Goal: Information Seeking & Learning: Learn about a topic

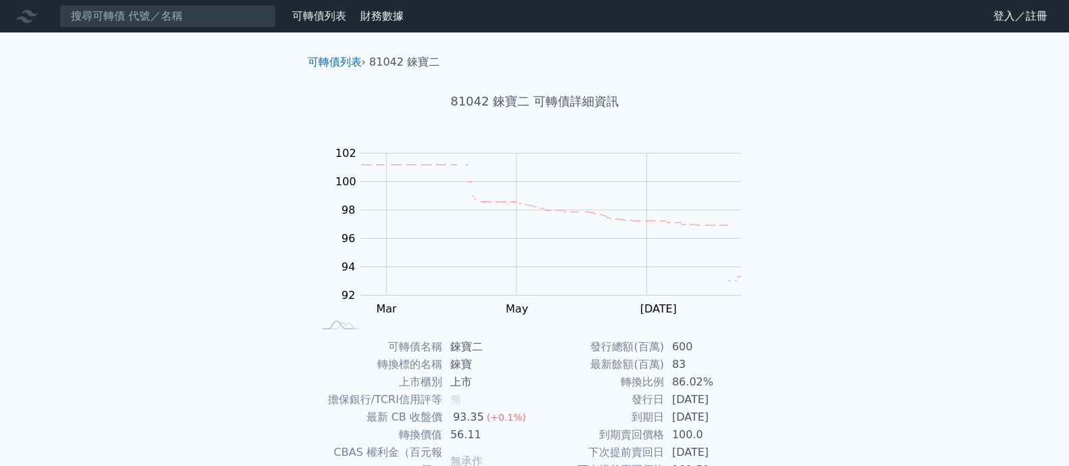
click at [375, 24] on div "可轉債列表 財務數據" at bounding box center [204, 16] width 409 height 23
click at [379, 18] on link "財務數據" at bounding box center [382, 15] width 43 height 13
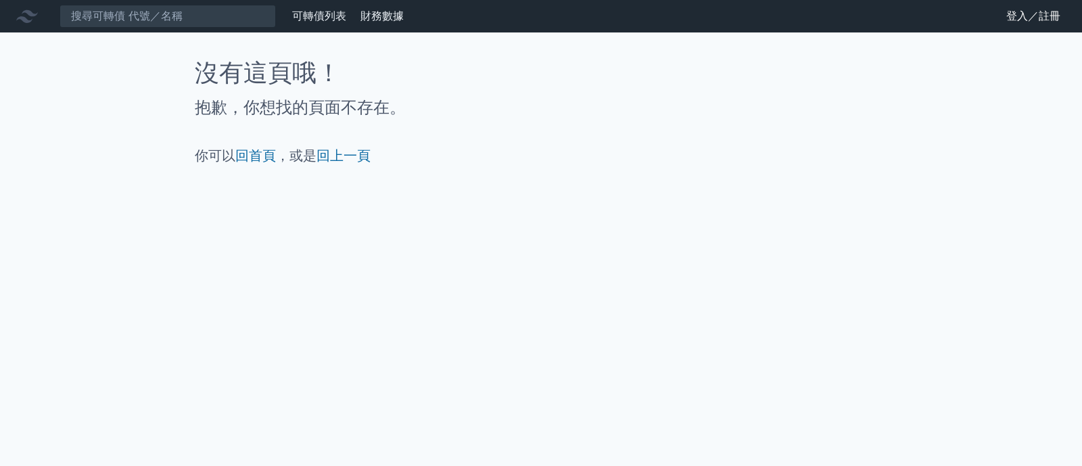
click at [326, 20] on link "可轉債列表" at bounding box center [319, 15] width 54 height 13
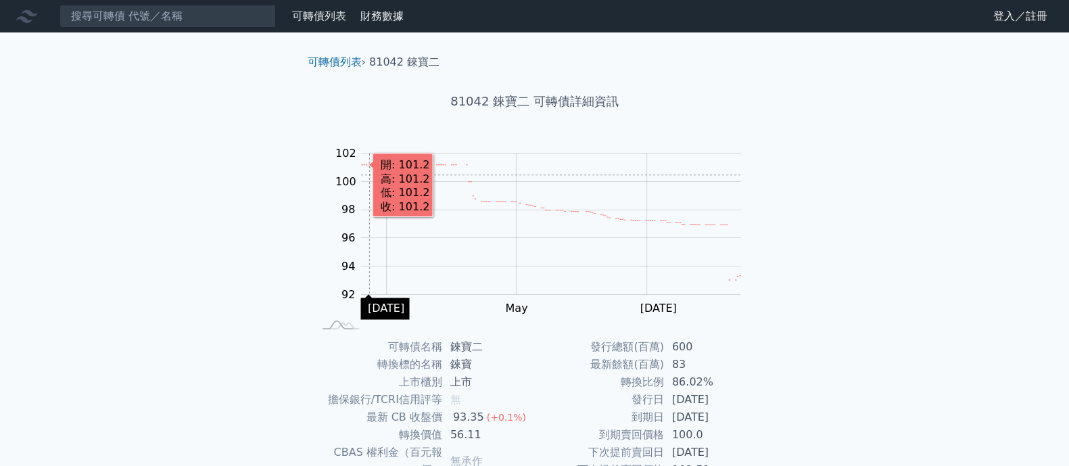
scroll to position [84, 0]
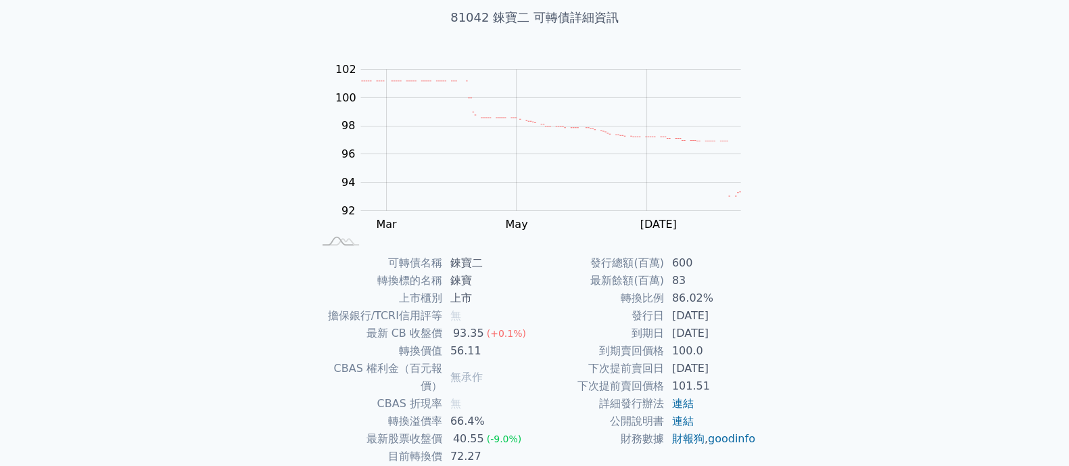
click at [701, 367] on td "[DATE]" at bounding box center [710, 369] width 93 height 18
click at [697, 377] on td "101.51" at bounding box center [710, 386] width 93 height 18
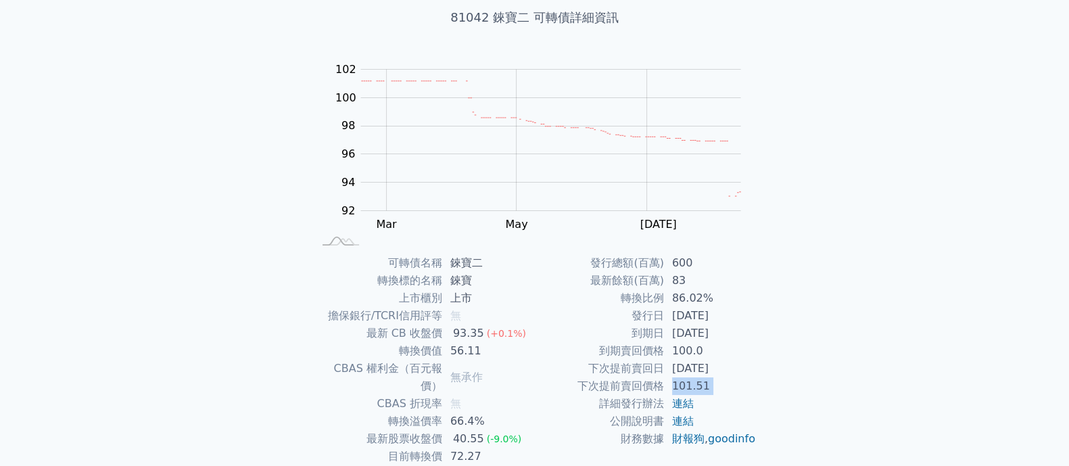
click at [697, 377] on td "101.51" at bounding box center [710, 386] width 93 height 18
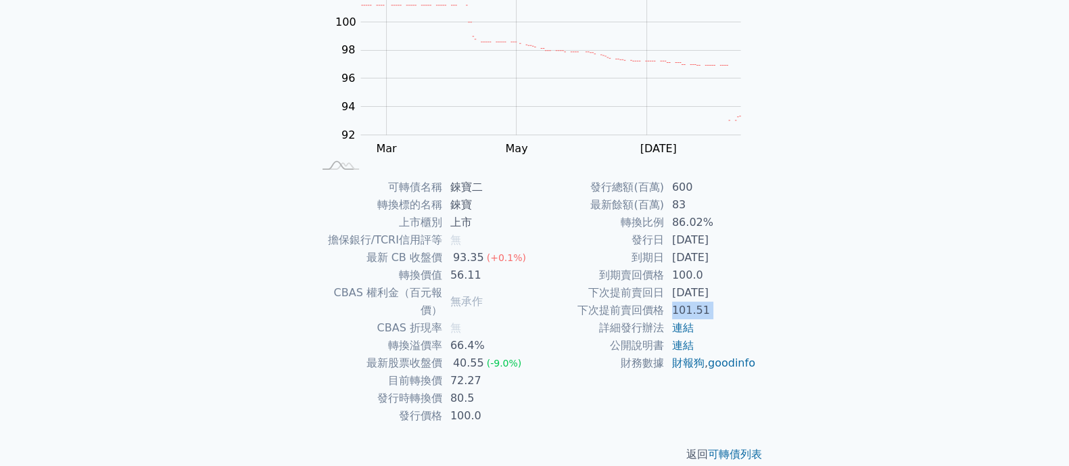
scroll to position [0, 0]
